Goal: Task Accomplishment & Management: Manage account settings

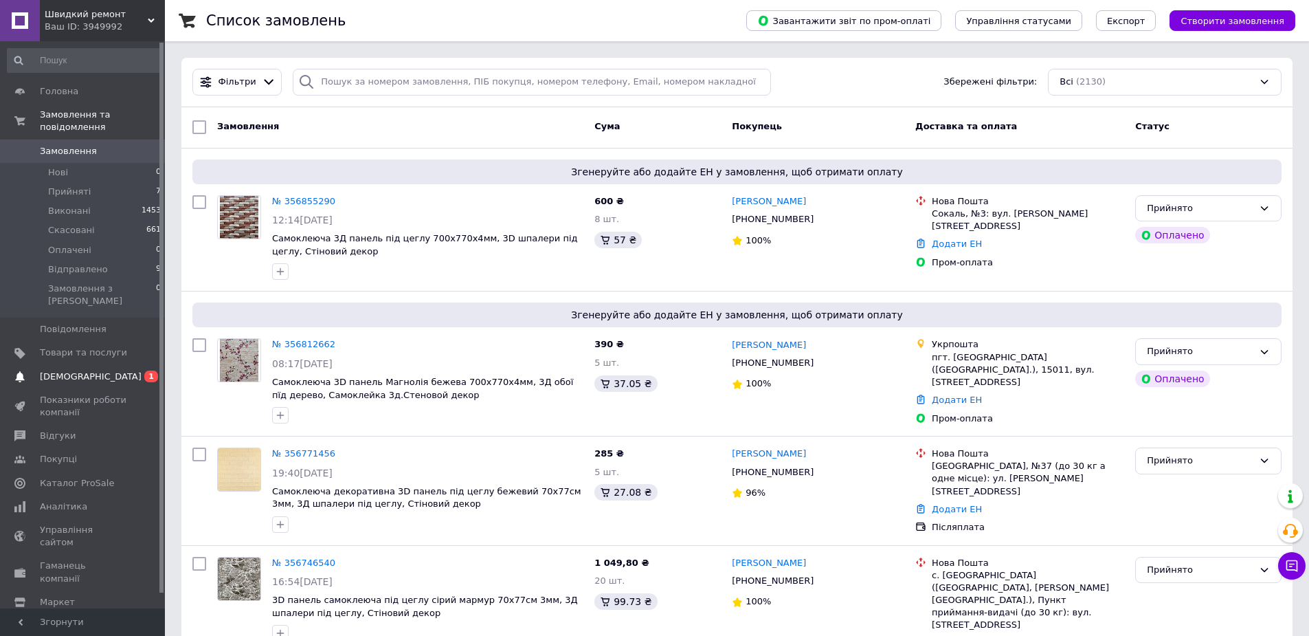
click at [114, 370] on span "[DEMOGRAPHIC_DATA]" at bounding box center [83, 376] width 87 height 12
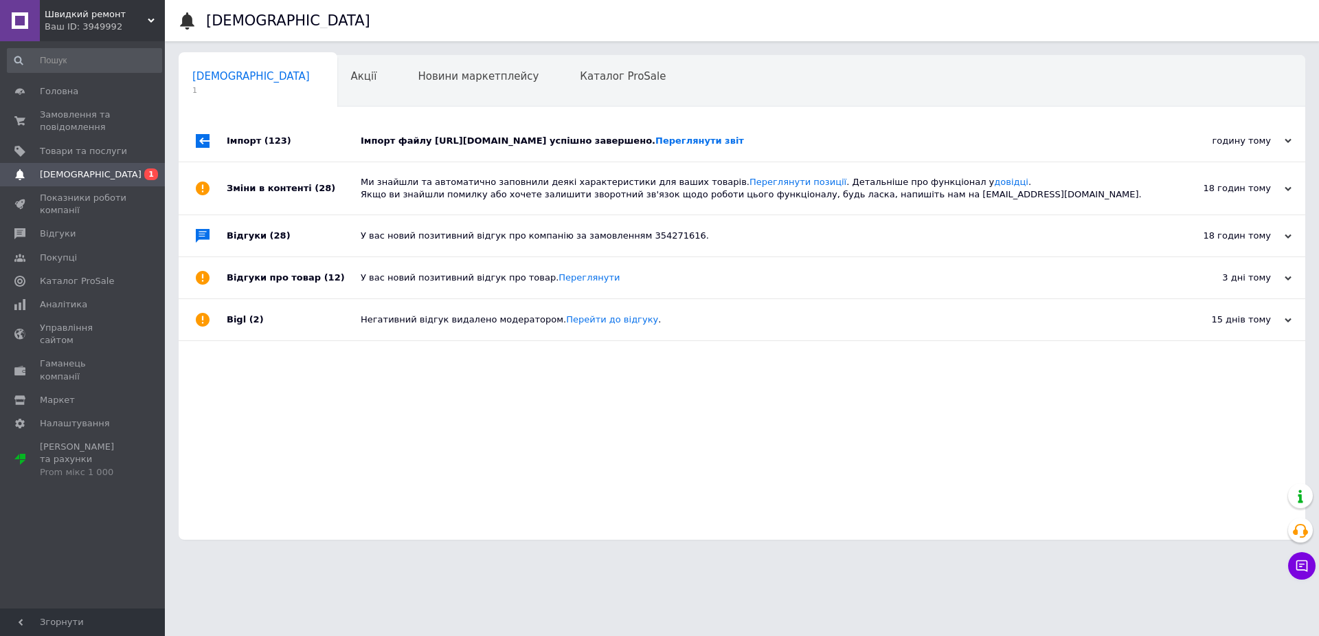
click at [469, 153] on div "Імпорт файлу [URL][DOMAIN_NAME] успішно завершено. Переглянути звіт" at bounding box center [758, 140] width 794 height 41
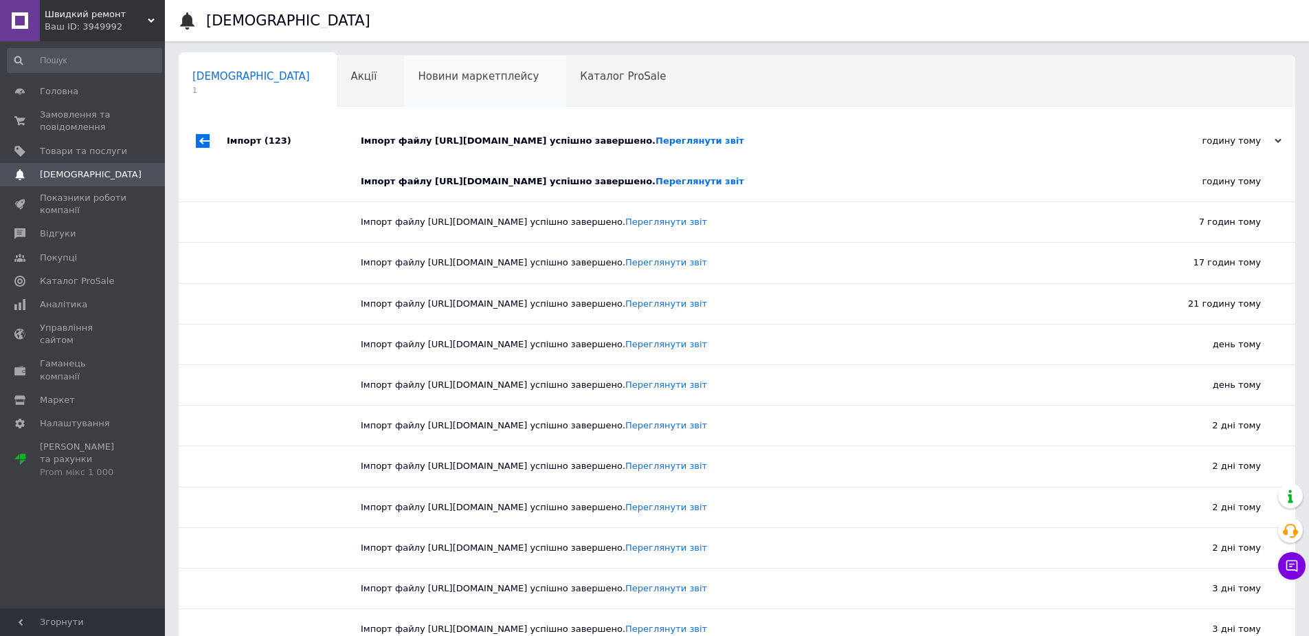
click at [418, 80] on span "Новини маркетплейсу" at bounding box center [478, 76] width 121 height 12
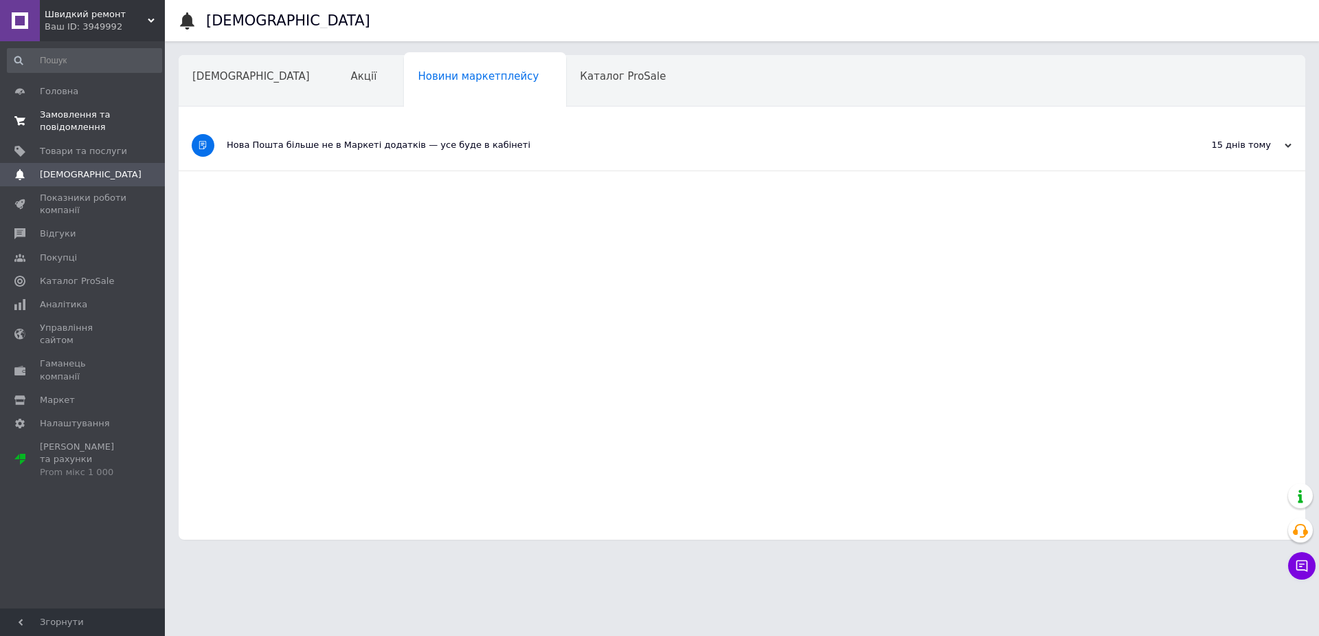
click at [69, 124] on span "Замовлення та повідомлення" at bounding box center [83, 121] width 87 height 25
